Goal: Transaction & Acquisition: Purchase product/service

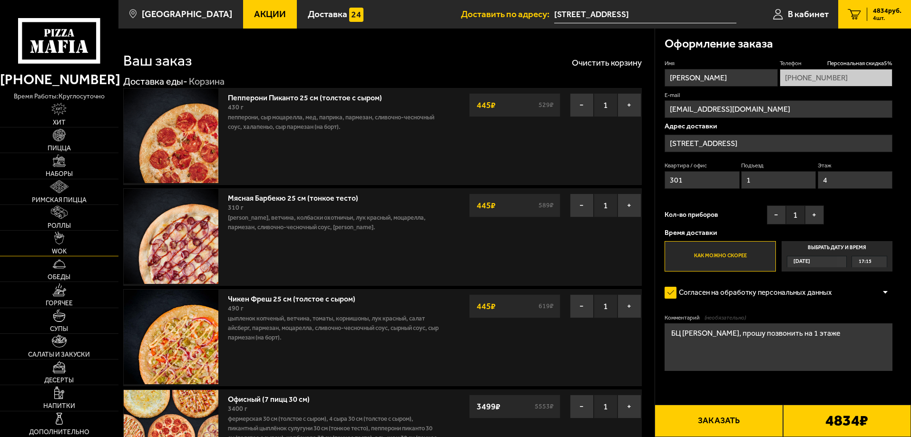
scroll to position [48, 0]
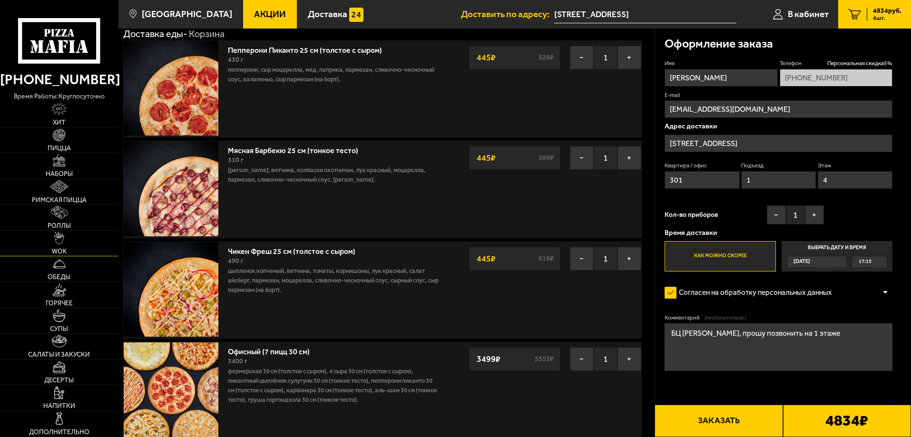
click at [66, 245] on link "WOK" at bounding box center [59, 243] width 118 height 25
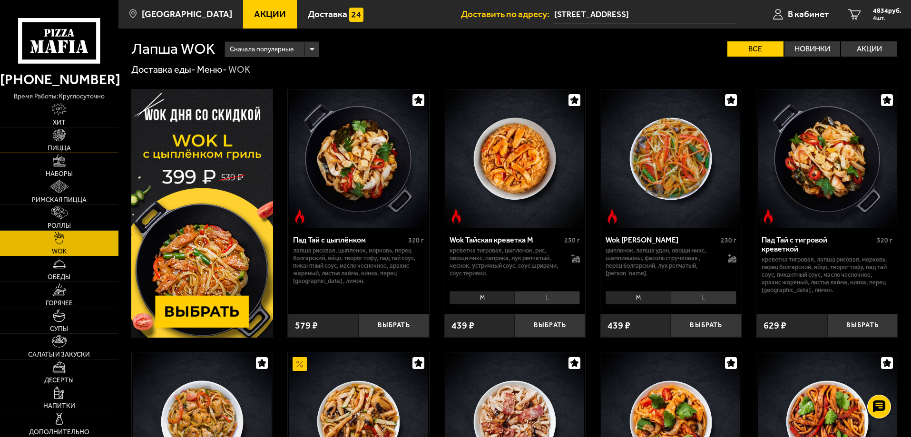
click at [65, 128] on link "Пицца" at bounding box center [59, 140] width 118 height 25
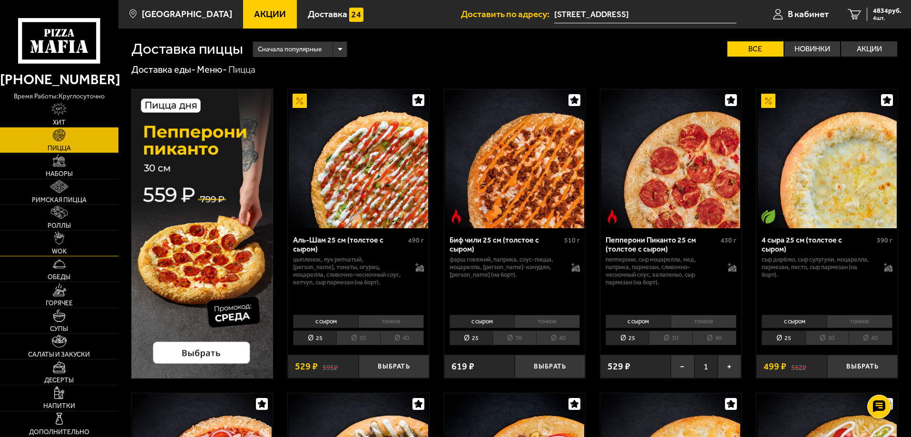
click at [65, 245] on link "WOK" at bounding box center [59, 243] width 118 height 25
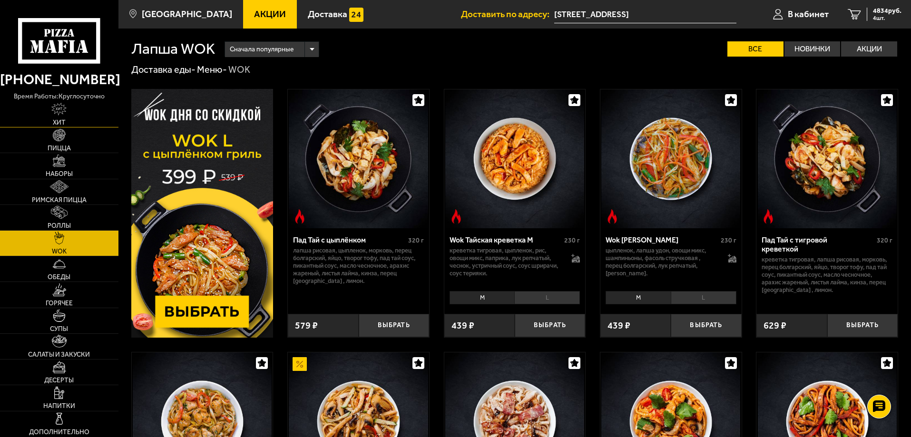
click at [58, 108] on img at bounding box center [58, 109] width 15 height 13
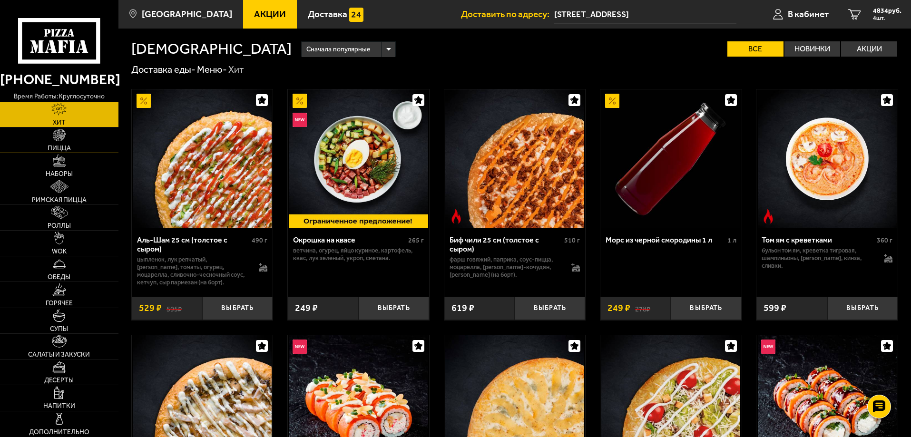
click at [62, 149] on span "Пицца" at bounding box center [59, 148] width 23 height 7
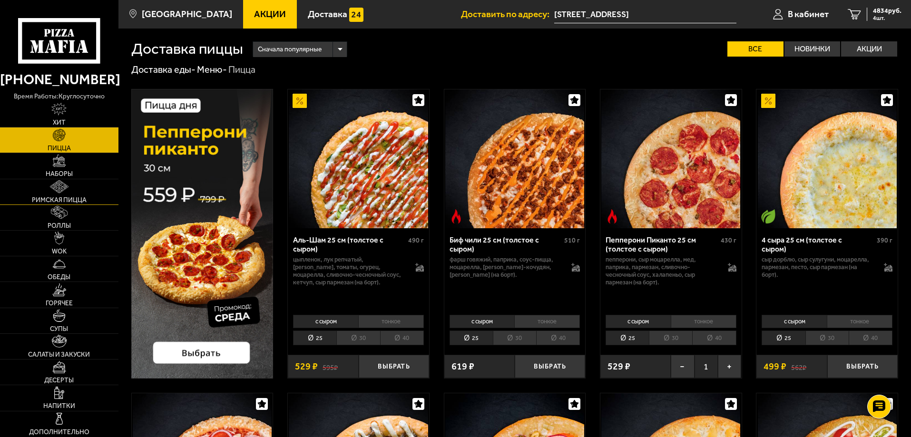
click at [56, 182] on img at bounding box center [59, 186] width 18 height 13
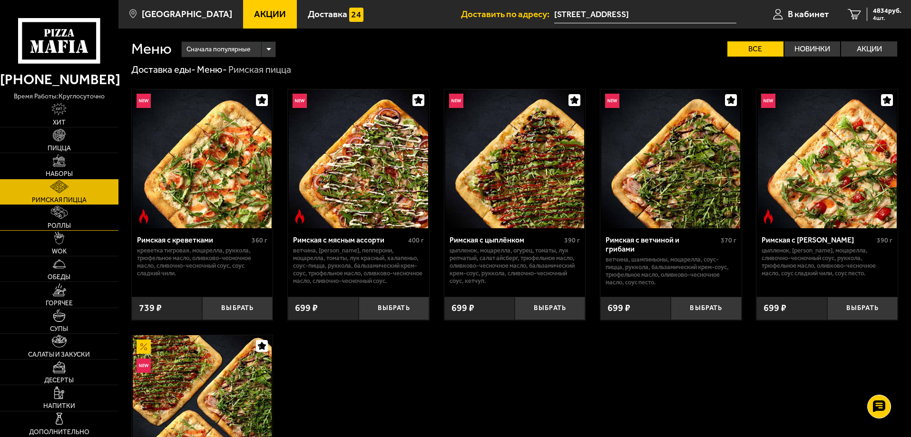
click at [69, 216] on link "Роллы" at bounding box center [59, 217] width 118 height 25
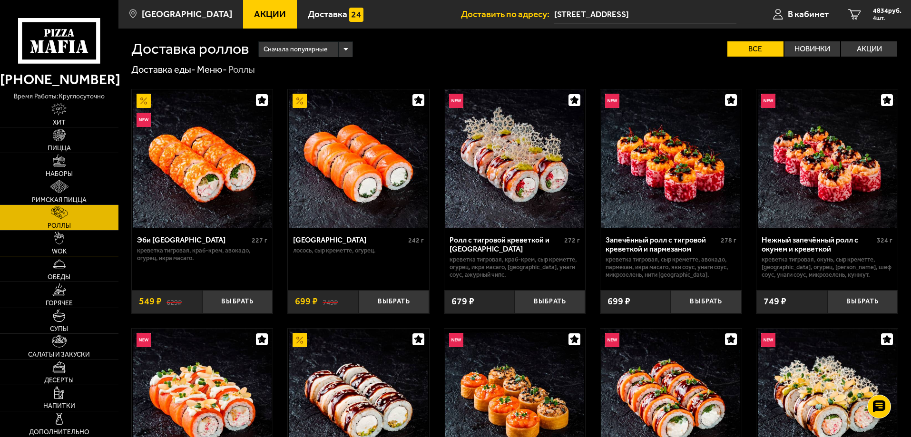
click at [71, 243] on link "WOK" at bounding box center [59, 243] width 118 height 25
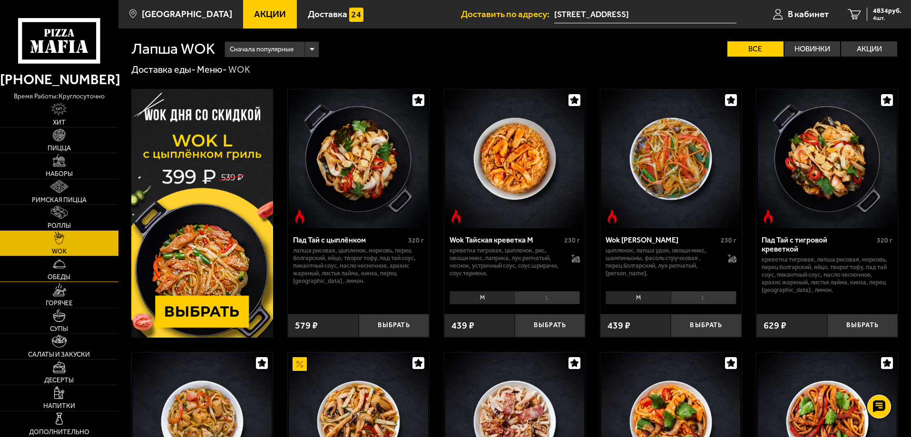
click at [73, 268] on link "Обеды" at bounding box center [59, 268] width 118 height 25
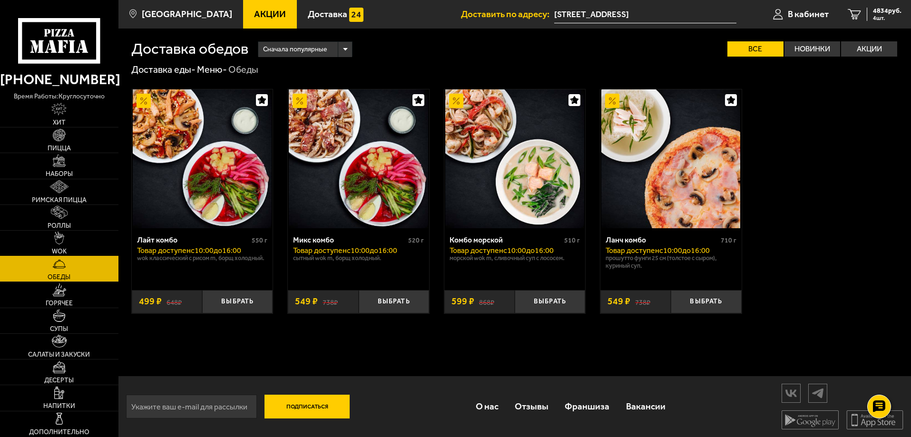
click at [75, 242] on link "WOK" at bounding box center [59, 243] width 118 height 25
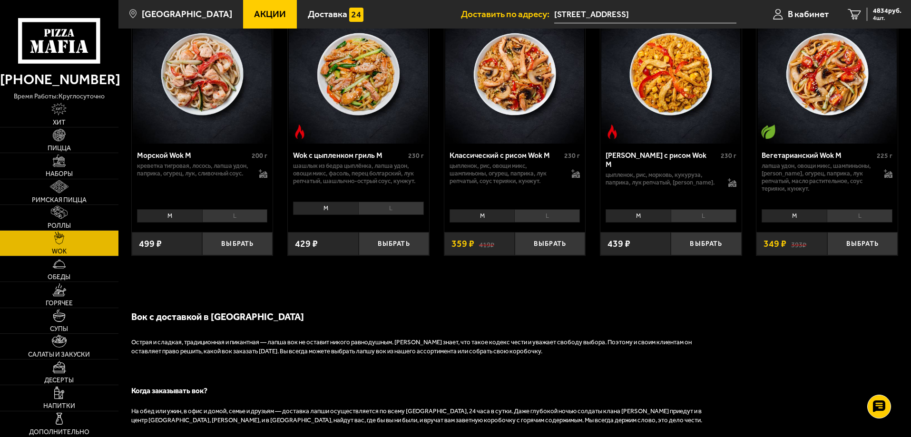
scroll to position [618, 0]
click at [732, 178] on icon at bounding box center [731, 181] width 7 height 7
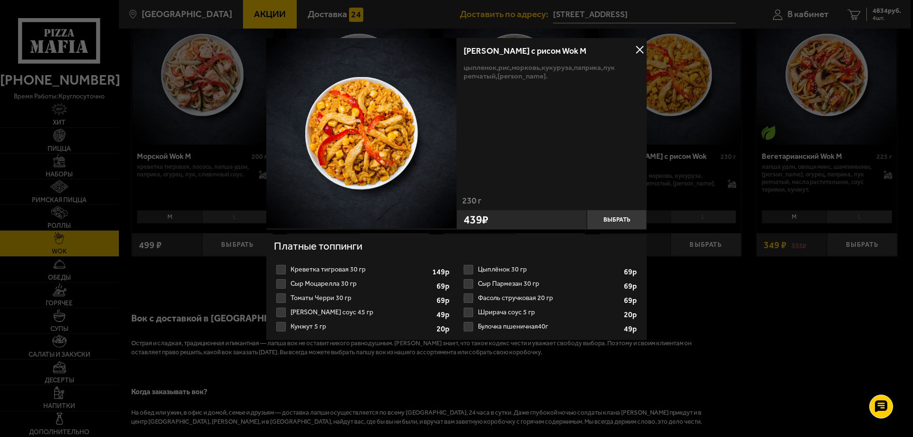
click at [708, 330] on div at bounding box center [456, 218] width 913 height 437
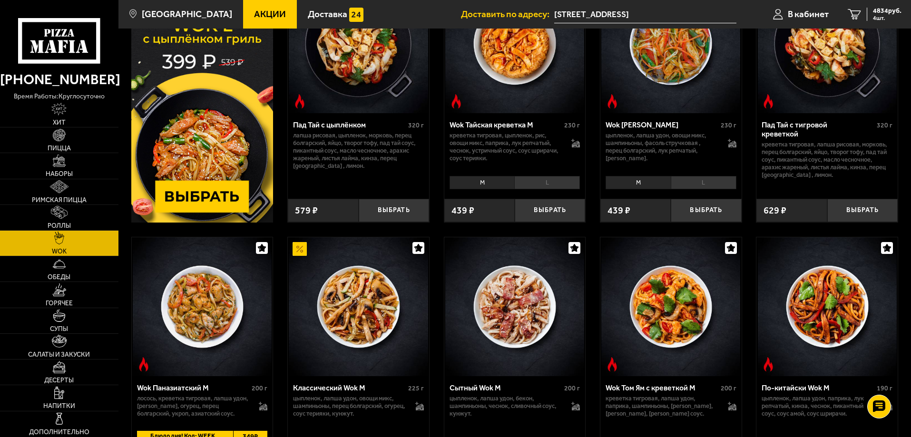
scroll to position [0, 0]
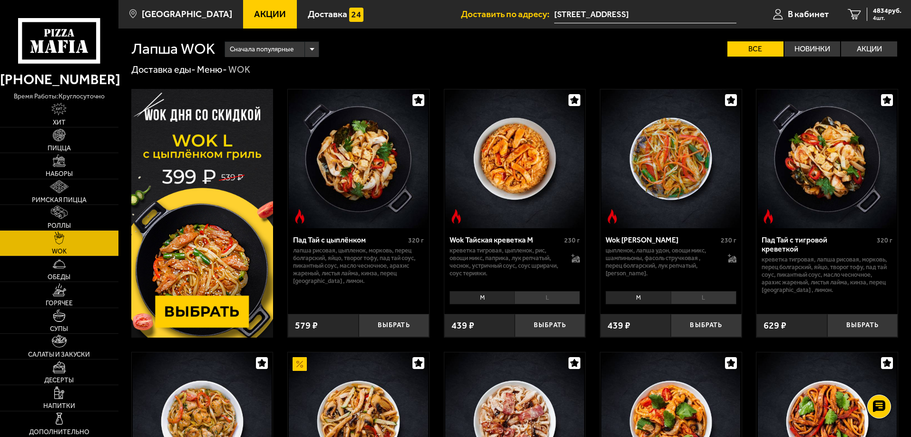
click at [581, 254] on div "Wok Тайская креветка M 230 г креветка тигровая, цыпленок, рис, овощи микс, папр…" at bounding box center [514, 257] width 141 height 59
click at [577, 260] on icon at bounding box center [576, 261] width 8 height 3
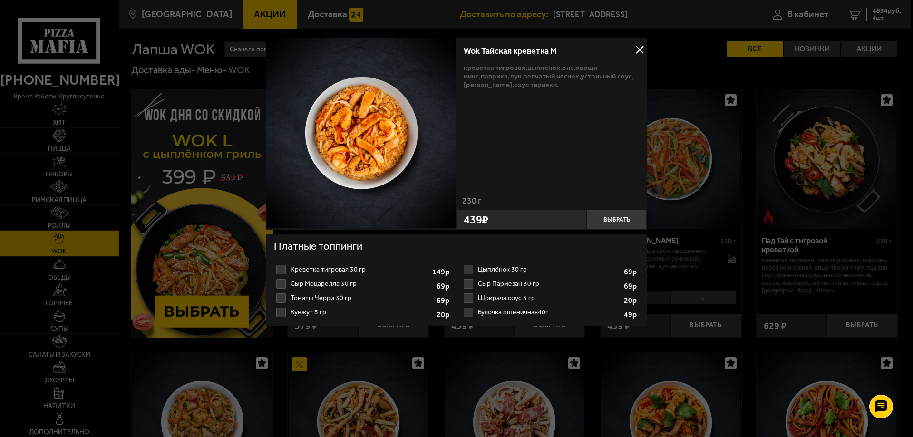
click at [755, 246] on div at bounding box center [456, 218] width 913 height 437
